Goal: Information Seeking & Learning: Check status

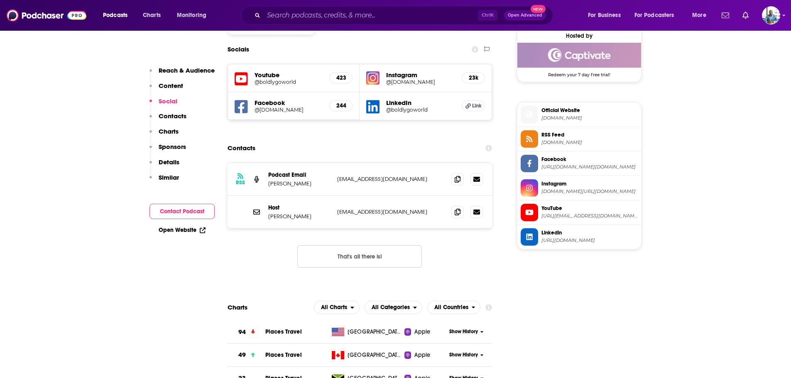
scroll to position [747, 0]
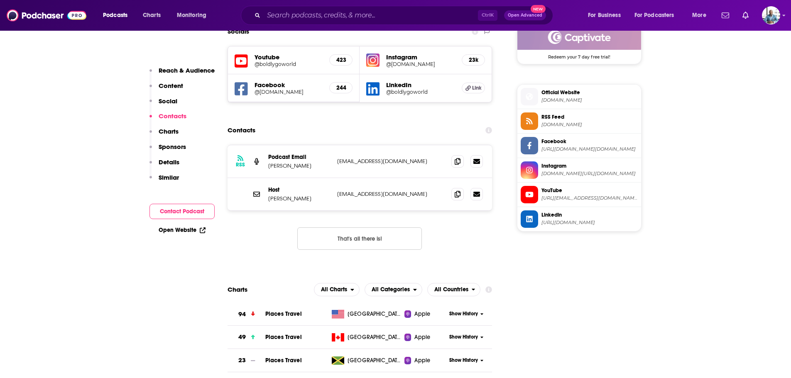
click at [452, 310] on span "Show History" at bounding box center [463, 313] width 29 height 7
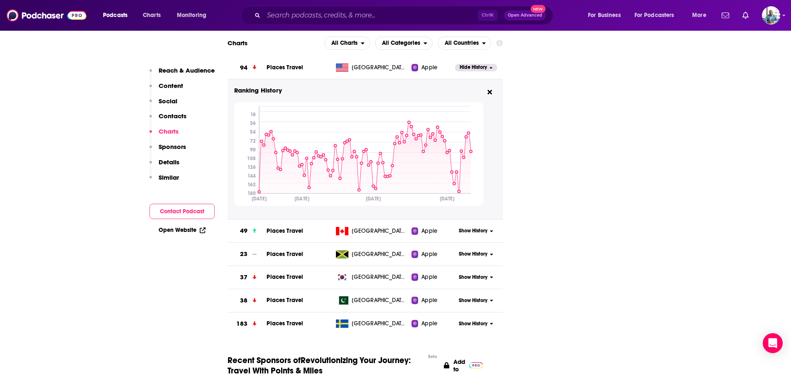
scroll to position [996, 0]
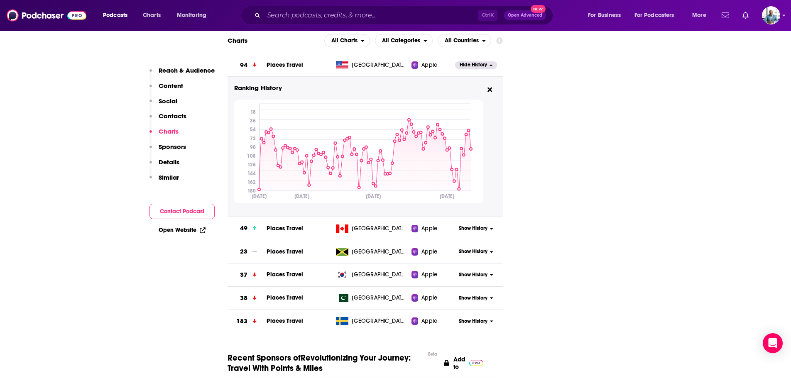
click at [466, 225] on span "Show History" at bounding box center [473, 228] width 29 height 7
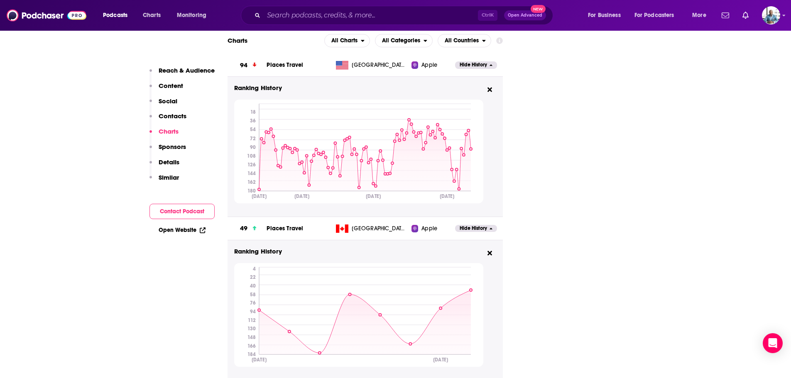
click at [466, 225] on span "Hide History" at bounding box center [472, 228] width 27 height 7
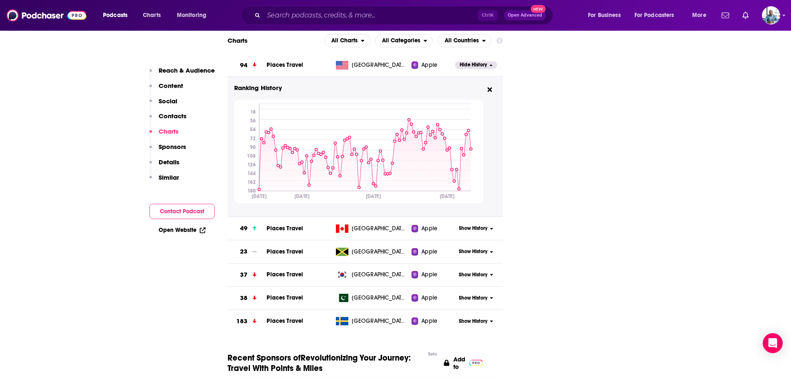
click at [471, 248] on span "Show History" at bounding box center [473, 251] width 29 height 7
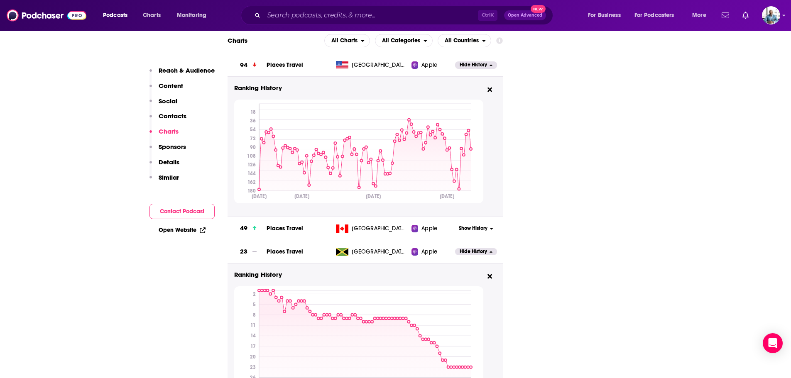
click at [471, 248] on span "Hide History" at bounding box center [472, 251] width 27 height 7
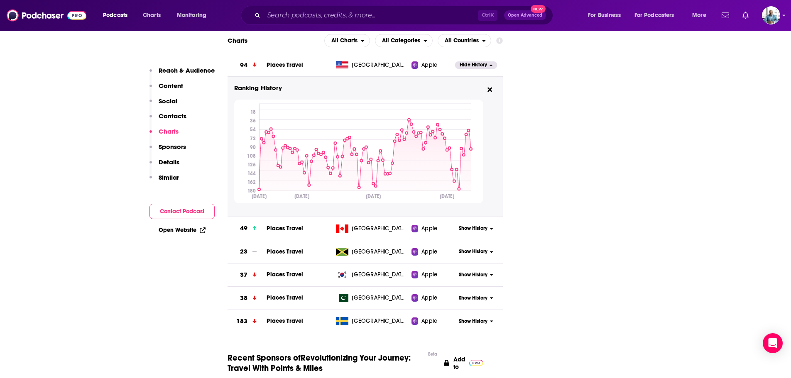
click at [485, 288] on div "Show History" at bounding box center [478, 298] width 47 height 20
click at [484, 295] on span "Show History" at bounding box center [473, 298] width 29 height 7
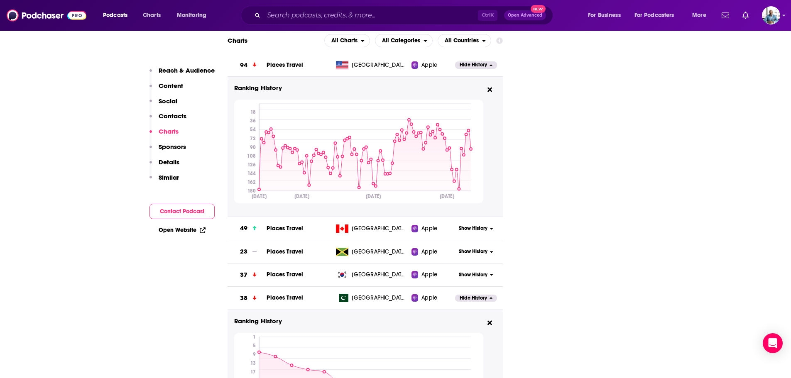
click at [484, 295] on span "Hide History" at bounding box center [472, 298] width 27 height 7
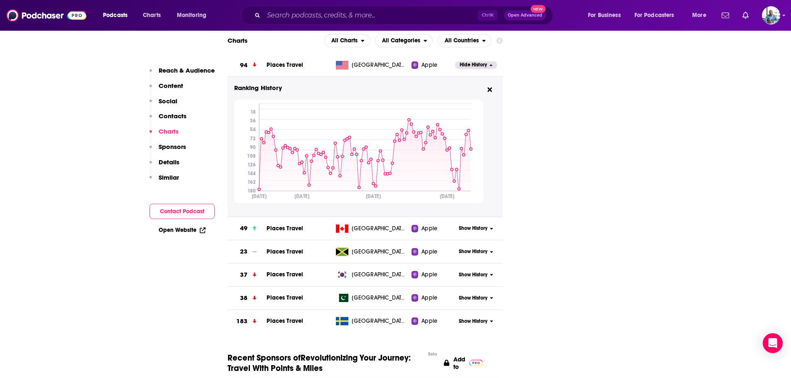
click at [481, 271] on span "Show History" at bounding box center [473, 274] width 29 height 7
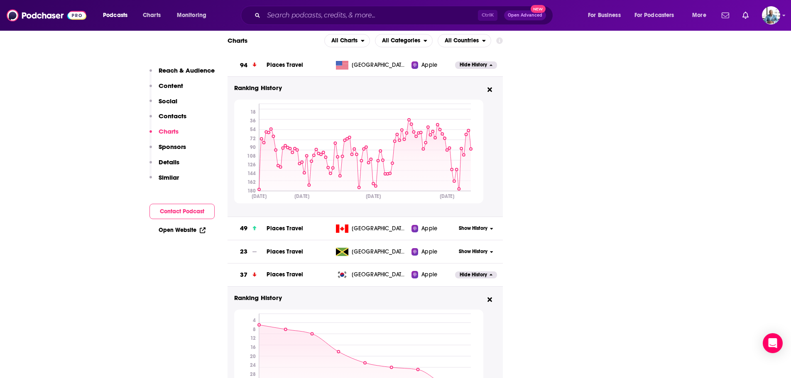
click at [481, 271] on span "Hide History" at bounding box center [472, 274] width 27 height 7
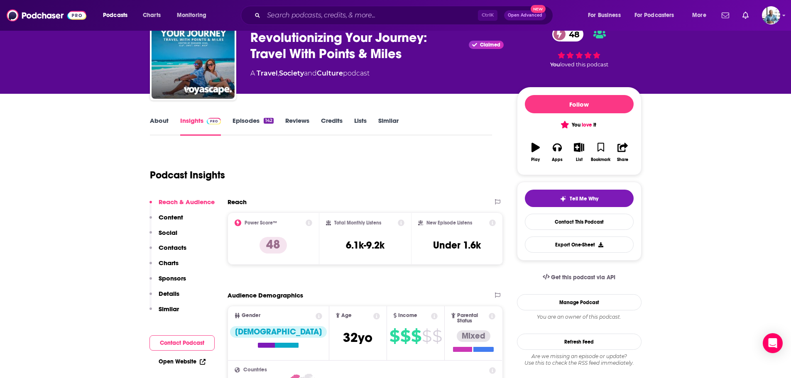
scroll to position [0, 0]
